Goal: Find specific page/section: Find specific page/section

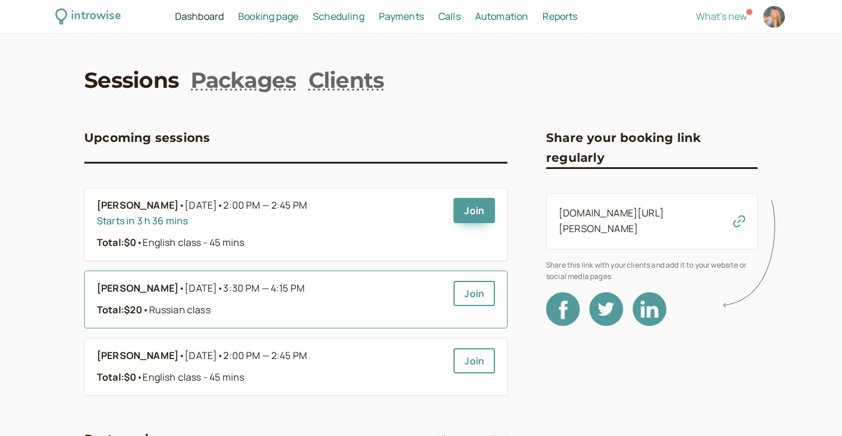
click at [143, 286] on b "[PERSON_NAME]" at bounding box center [138, 289] width 82 height 16
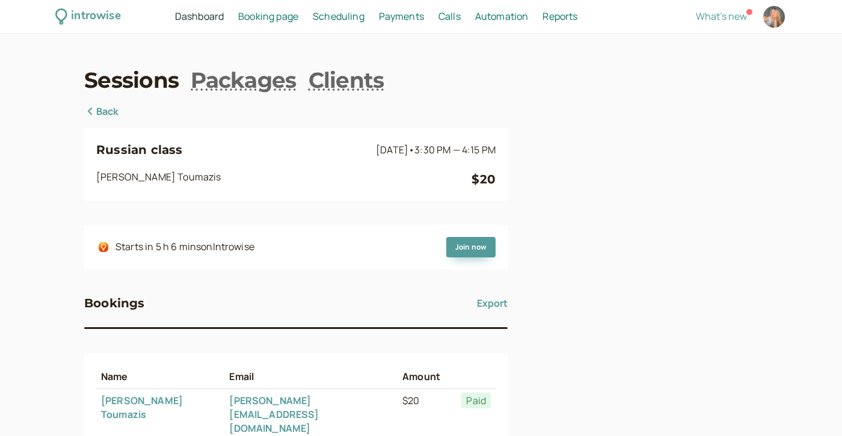
click at [108, 105] on link "Back" at bounding box center [101, 112] width 35 height 16
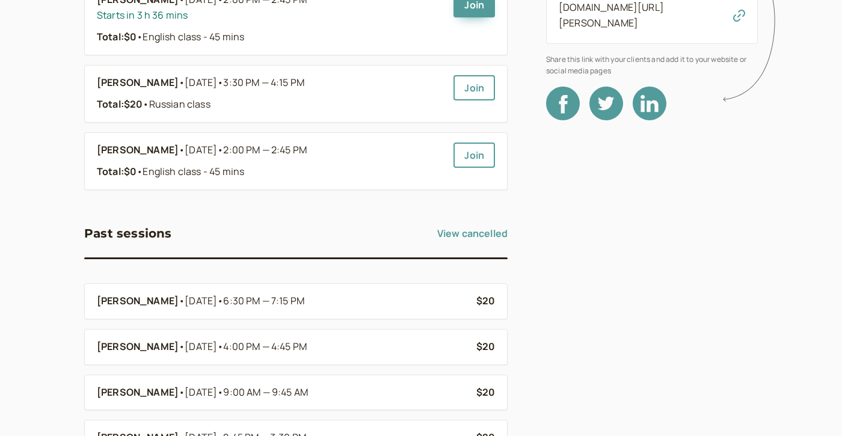
scroll to position [209, 0]
